Goal: Check status: Check status

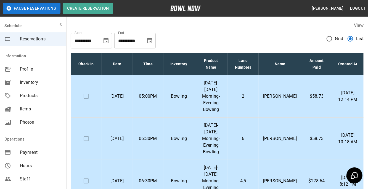
click at [269, 95] on td "[PERSON_NAME]" at bounding box center [280, 96] width 43 height 42
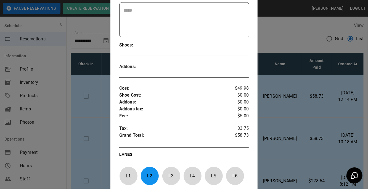
scroll to position [131, 0]
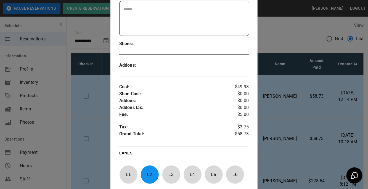
click at [314, 119] on div at bounding box center [184, 94] width 368 height 189
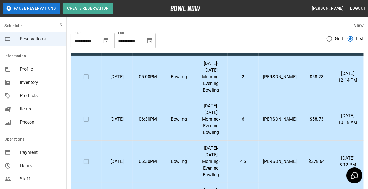
scroll to position [21, 0]
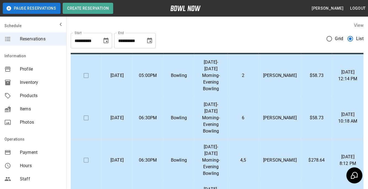
click at [259, 115] on td "6" at bounding box center [243, 118] width 31 height 42
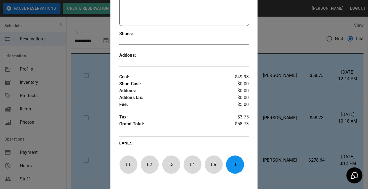
scroll to position [166, 0]
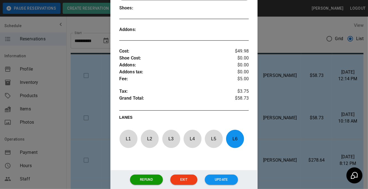
click at [296, 121] on div at bounding box center [184, 94] width 368 height 189
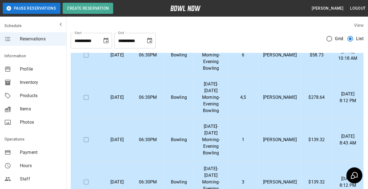
scroll to position [84, 0]
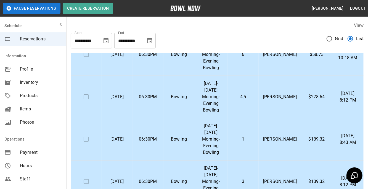
click at [288, 93] on p "[PERSON_NAME]" at bounding box center [280, 96] width 34 height 7
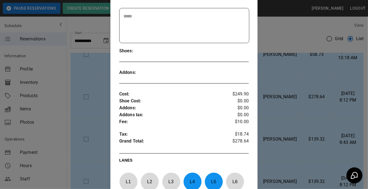
scroll to position [128, 0]
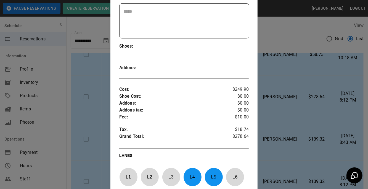
click at [302, 123] on div at bounding box center [184, 94] width 368 height 189
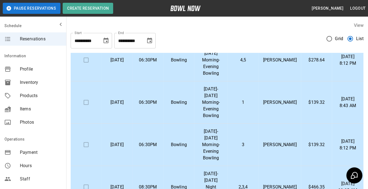
scroll to position [121, 0]
click at [302, 83] on td "$139.32" at bounding box center [316, 102] width 31 height 42
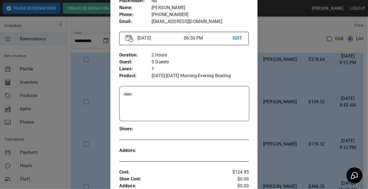
scroll to position [100, 0]
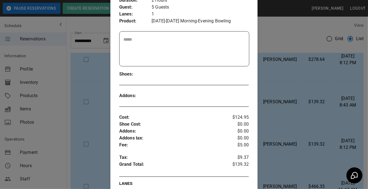
click at [316, 123] on div at bounding box center [184, 94] width 368 height 189
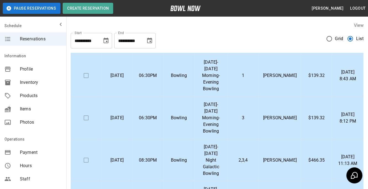
scroll to position [149, 0]
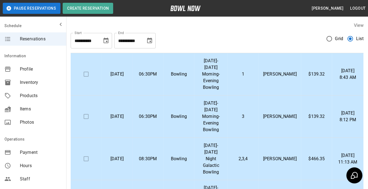
click at [285, 113] on p "[PERSON_NAME]" at bounding box center [280, 116] width 34 height 7
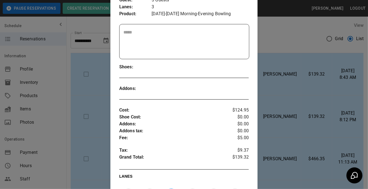
scroll to position [108, 0]
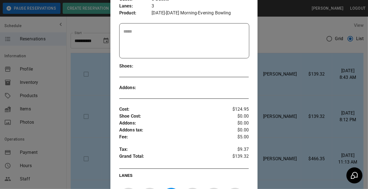
click at [314, 98] on div at bounding box center [184, 94] width 368 height 189
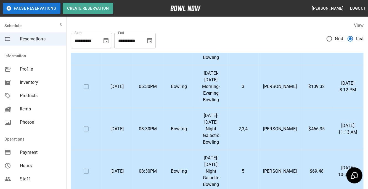
scroll to position [180, 0]
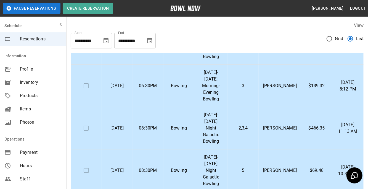
click at [299, 107] on td "[PERSON_NAME]" at bounding box center [280, 128] width 43 height 42
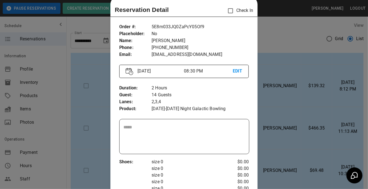
scroll to position [13, 0]
click at [322, 113] on div at bounding box center [184, 94] width 368 height 189
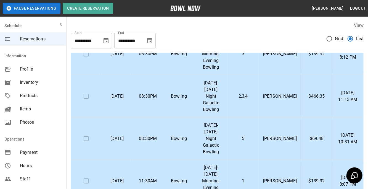
scroll to position [213, 0]
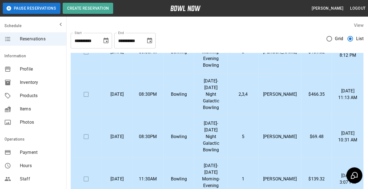
click at [289, 133] on p "[PERSON_NAME]" at bounding box center [280, 136] width 34 height 7
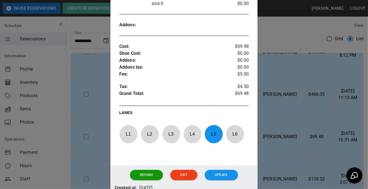
scroll to position [186, 0]
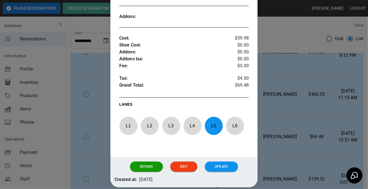
click at [317, 116] on div at bounding box center [184, 94] width 368 height 189
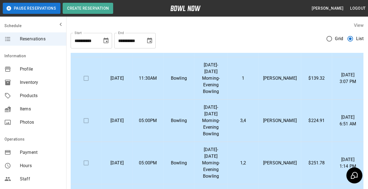
scroll to position [316, 0]
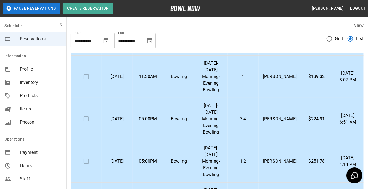
click at [302, 140] on td "$251.78" at bounding box center [316, 161] width 31 height 42
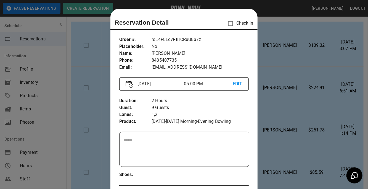
scroll to position [9, 0]
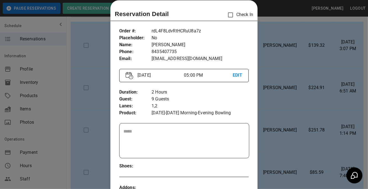
click at [301, 122] on div at bounding box center [184, 94] width 368 height 189
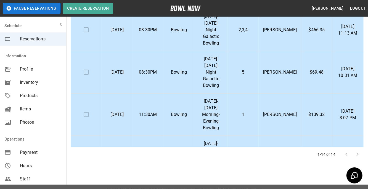
scroll to position [175, 0]
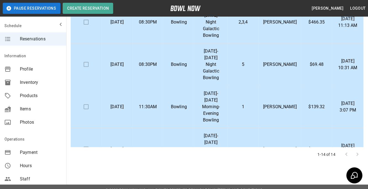
click at [299, 86] on td "[PERSON_NAME]" at bounding box center [280, 107] width 43 height 42
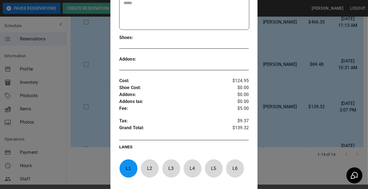
scroll to position [137, 0]
click at [295, 122] on div at bounding box center [184, 94] width 368 height 189
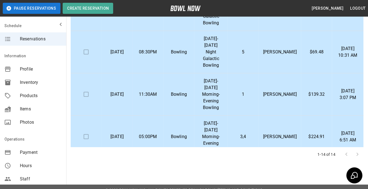
scroll to position [198, 0]
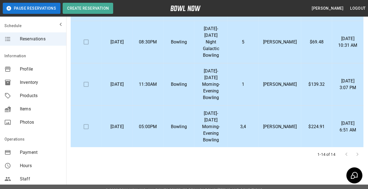
click at [286, 123] on p "[PERSON_NAME]" at bounding box center [280, 126] width 34 height 7
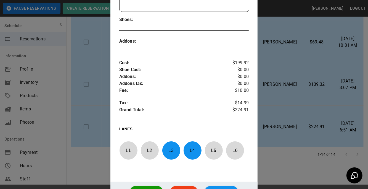
scroll to position [183, 0]
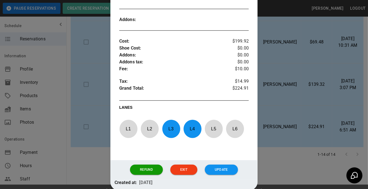
click at [326, 102] on div at bounding box center [184, 94] width 368 height 189
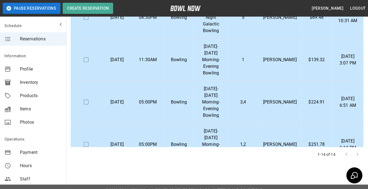
scroll to position [224, 0]
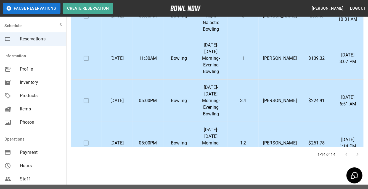
click at [308, 140] on p "$251.78" at bounding box center [317, 143] width 22 height 7
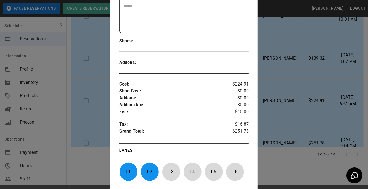
scroll to position [134, 0]
click at [319, 117] on div at bounding box center [184, 94] width 368 height 189
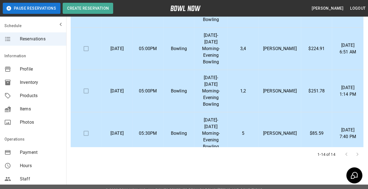
scroll to position [277, 0]
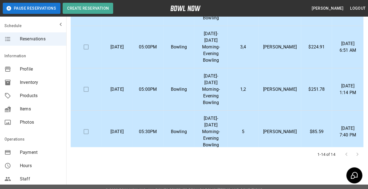
click at [303, 111] on td "$85.59" at bounding box center [316, 132] width 31 height 42
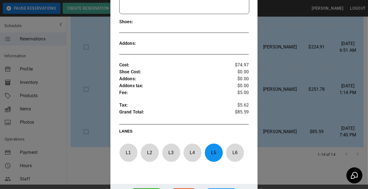
scroll to position [151, 0]
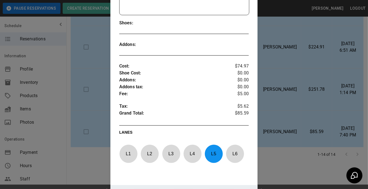
click at [277, 119] on div at bounding box center [184, 94] width 368 height 189
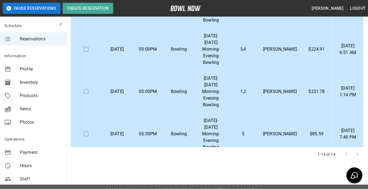
scroll to position [275, 0]
click at [290, 173] on p "[PERSON_NAME]" at bounding box center [280, 176] width 34 height 7
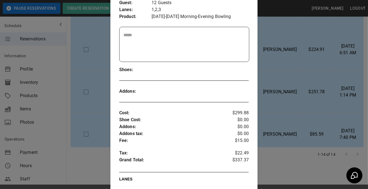
scroll to position [107, 0]
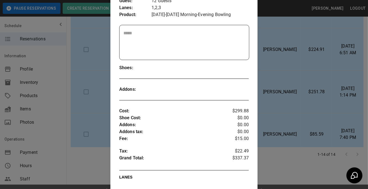
click at [321, 98] on div at bounding box center [184, 94] width 368 height 189
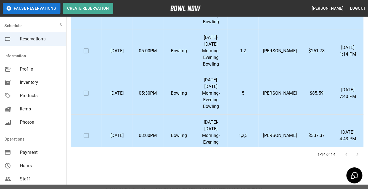
scroll to position [117, 0]
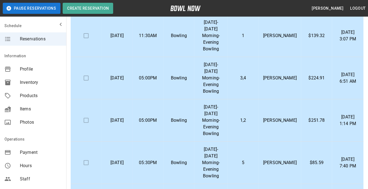
scroll to position [316, 0]
